Goal: Information Seeking & Learning: Learn about a topic

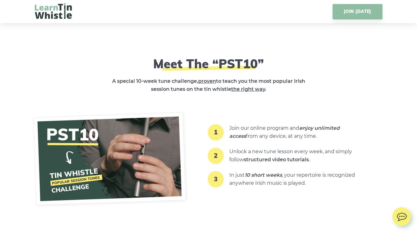
scroll to position [921, 0]
click at [228, 125] on ul "1 Join our online program and enjoy unlimited access from any device, at any ti…" at bounding box center [283, 156] width 151 height 70
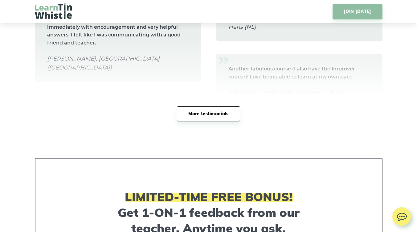
scroll to position [3085, 0]
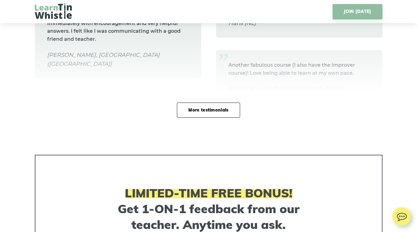
click at [226, 117] on link "More testimonials" at bounding box center [208, 109] width 63 height 15
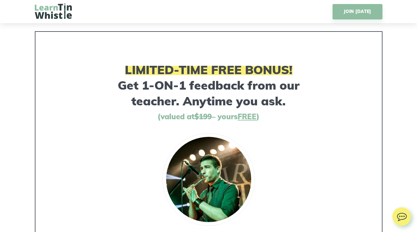
scroll to position [3682, 0]
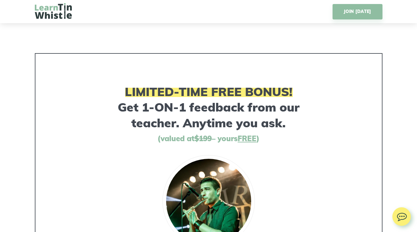
click at [324, 172] on div at bounding box center [209, 201] width 322 height 92
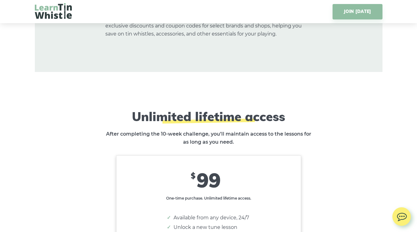
scroll to position [4305, 0]
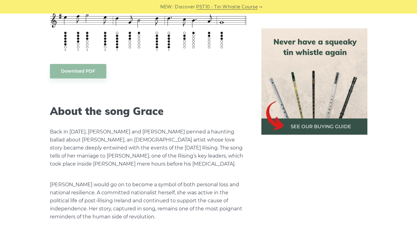
click at [203, 108] on h2 "About the song Grace" at bounding box center [148, 111] width 197 height 13
